Goal: Find specific page/section: Find specific page/section

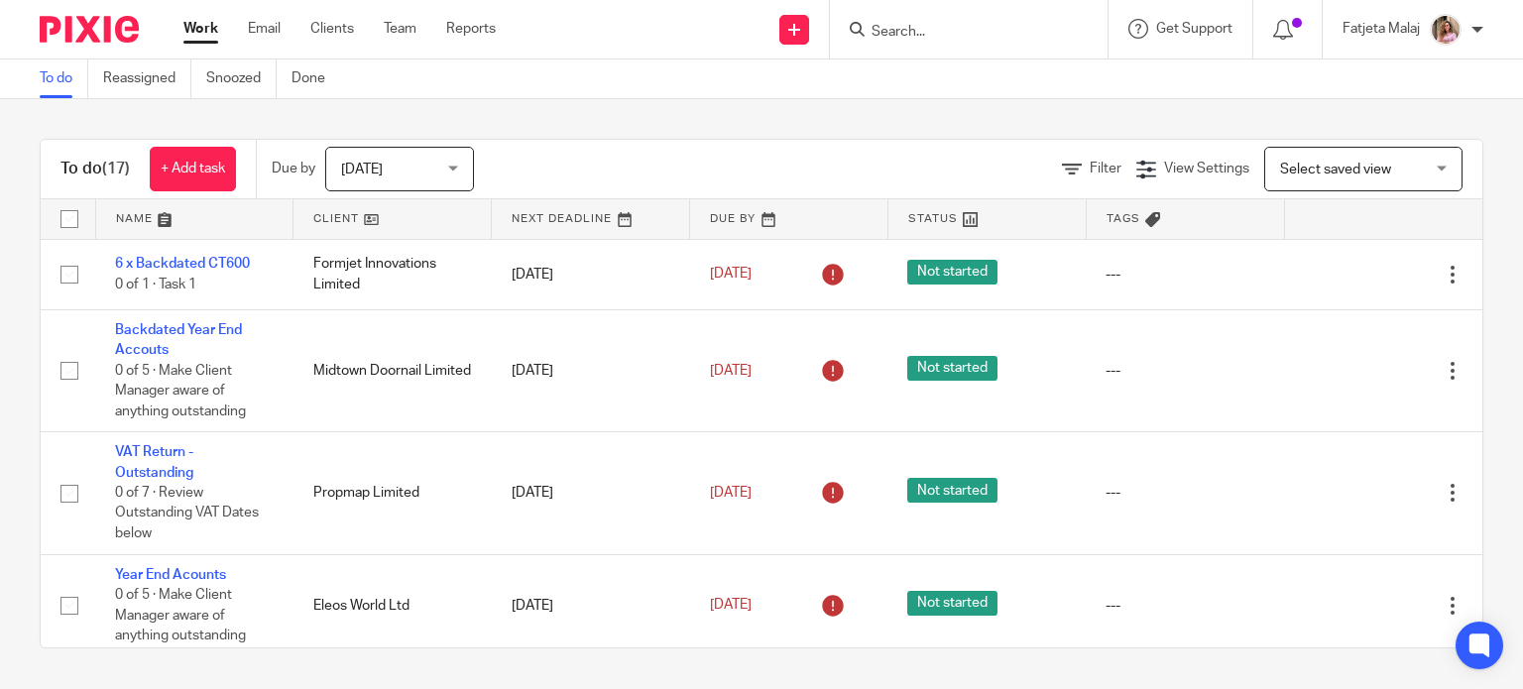
click at [984, 20] on form at bounding box center [975, 29] width 211 height 25
click at [974, 44] on div at bounding box center [969, 29] width 278 height 59
click at [967, 39] on input "Search" at bounding box center [959, 33] width 178 height 18
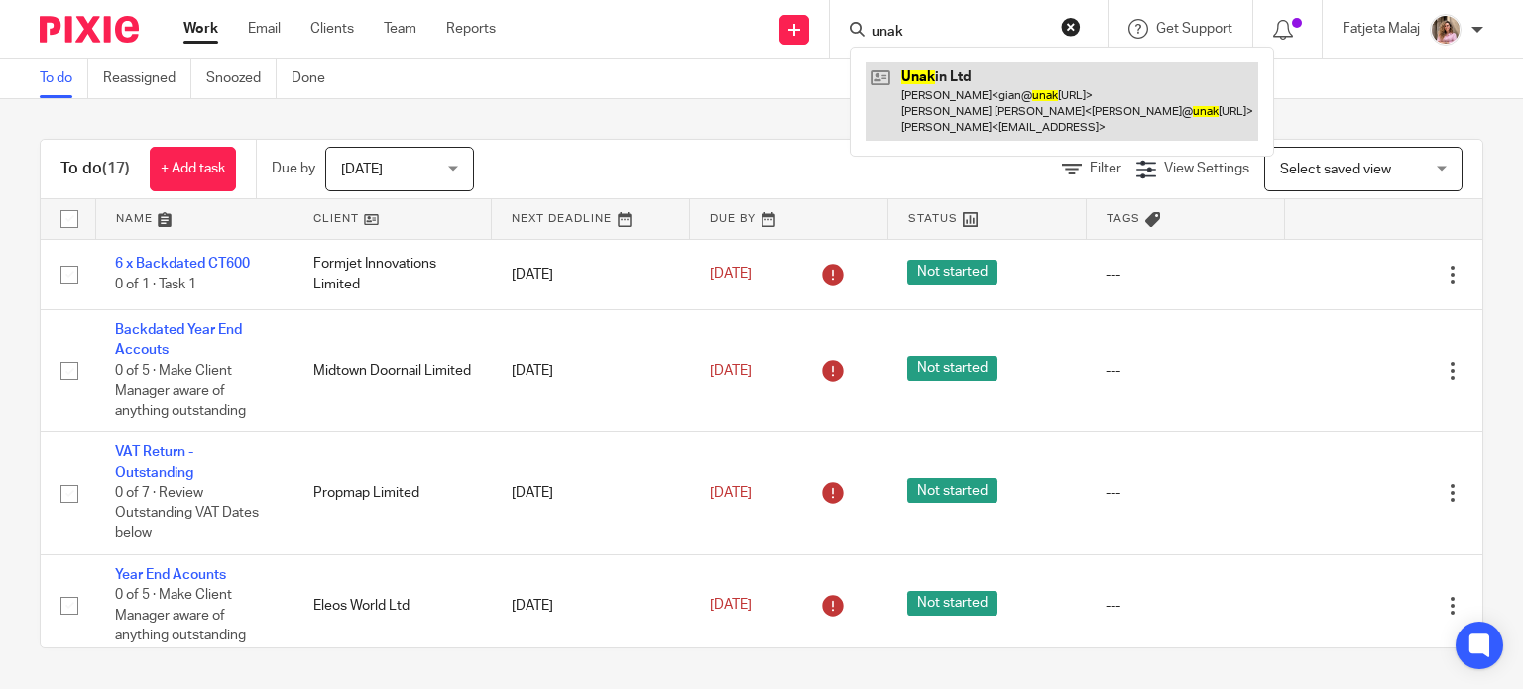
type input "unak"
click at [993, 99] on link at bounding box center [1062, 101] width 393 height 78
